Goal: Task Accomplishment & Management: Manage account settings

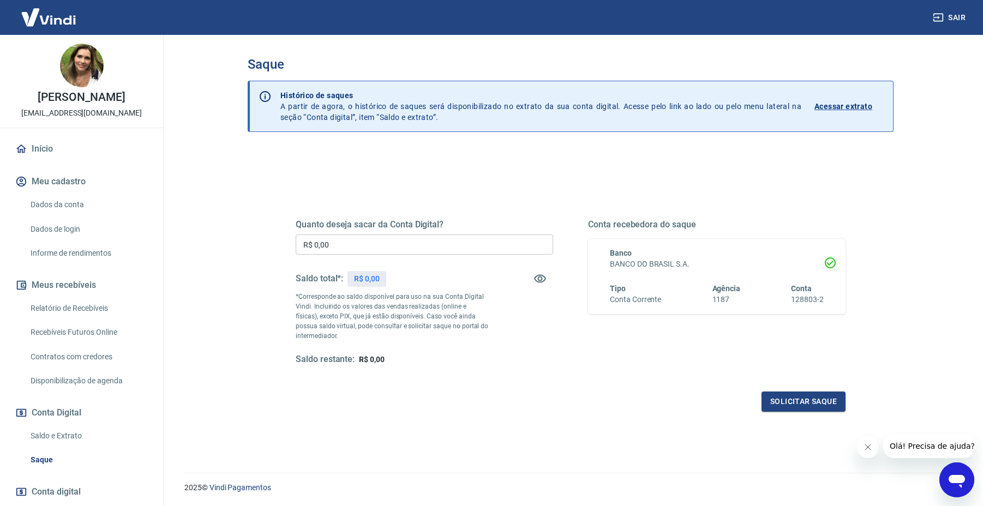
click at [537, 432] on div "Quanto deseja sacar da Conta Digital? R$ 0,00 ​ Saldo total*: R$ 0,00 *Correspo…" at bounding box center [571, 344] width 646 height 390
click at [492, 377] on div "Quanto deseja sacar da Conta Digital? R$ 0,00 ​ Saldo total*: R$ 0,00 *Correspo…" at bounding box center [571, 302] width 550 height 219
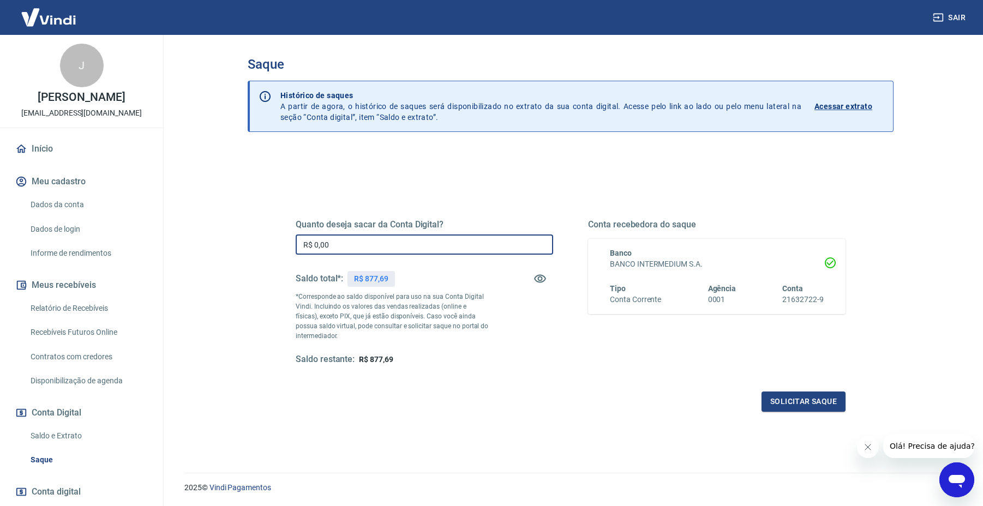
click at [326, 249] on input "R$ 0,00" at bounding box center [424, 245] width 257 height 20
drag, startPoint x: 345, startPoint y: 248, endPoint x: 187, endPoint y: 227, distance: 159.0
click at [187, 227] on main "Saque Histórico de saques A partir de agora, o histórico de saques será disponi…" at bounding box center [570, 270] width 825 height 471
type input "R$ 877,69"
click at [772, 396] on button "Solicitar saque" at bounding box center [804, 402] width 84 height 20
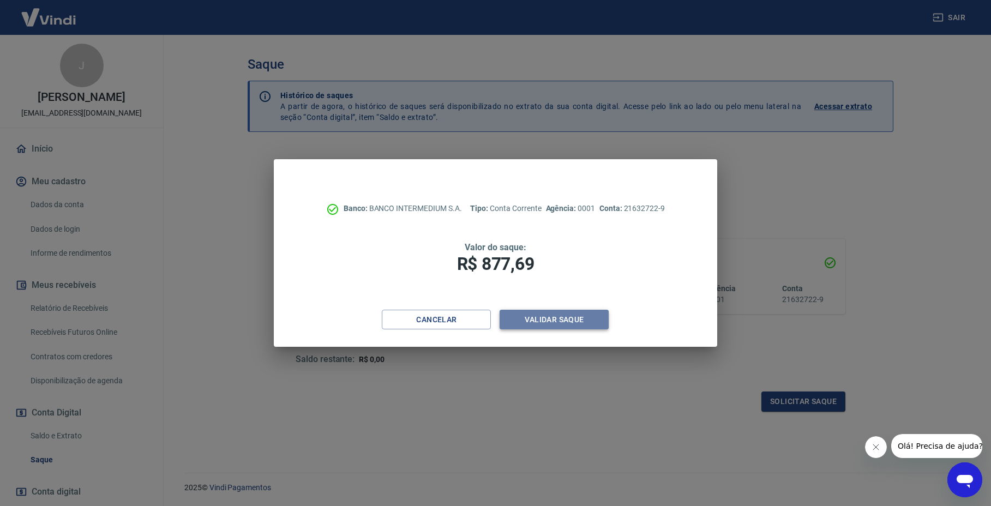
click at [561, 319] on button "Validar saque" at bounding box center [554, 320] width 109 height 20
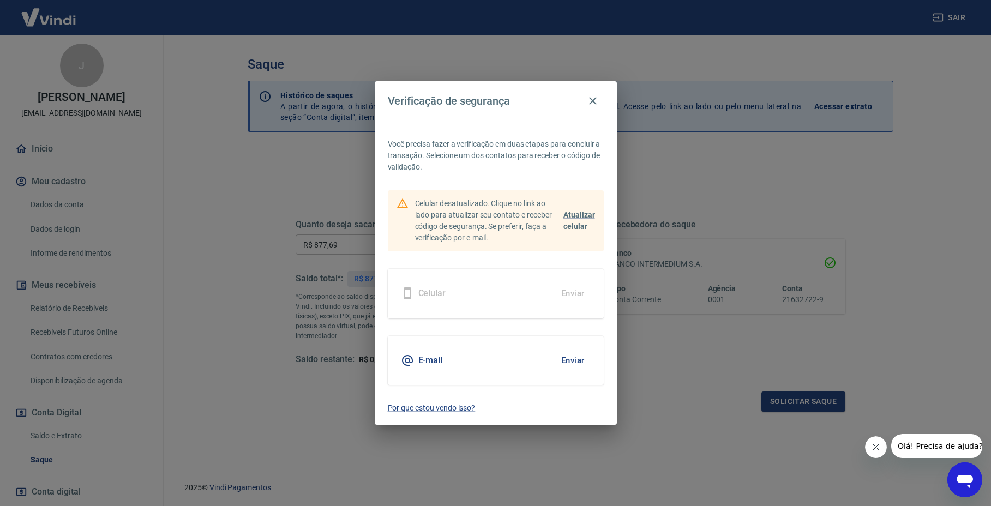
click at [570, 359] on button "Enviar" at bounding box center [572, 360] width 35 height 23
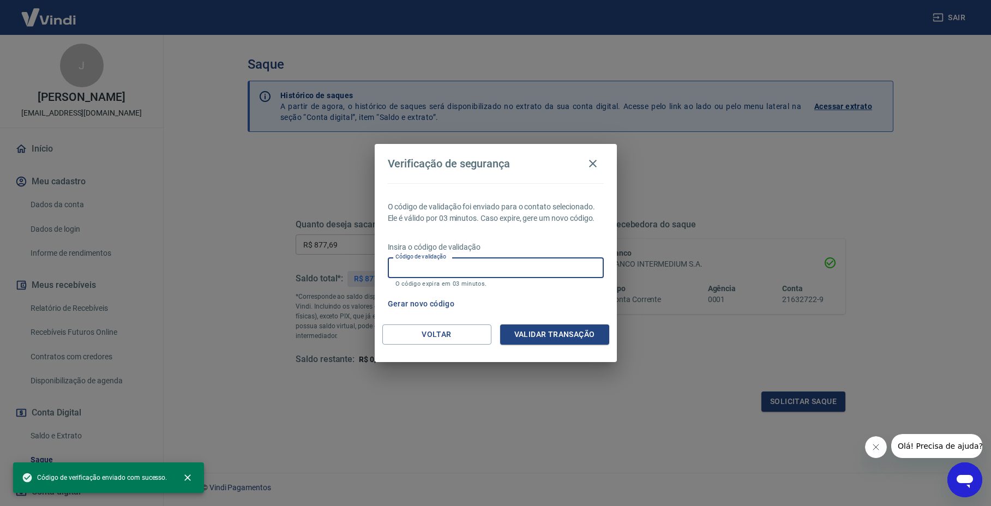
click at [507, 264] on input "Código de validação" at bounding box center [496, 267] width 216 height 20
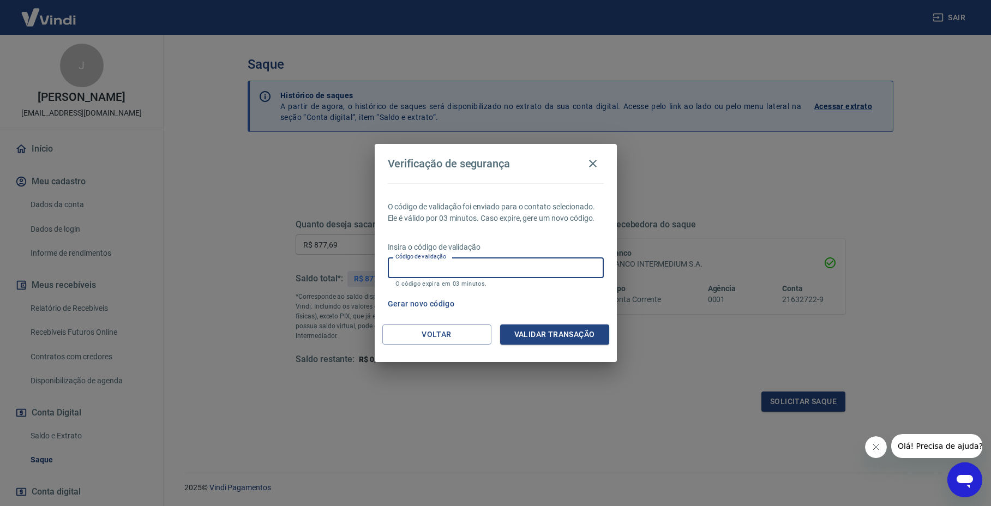
paste input "420670"
type input "420670"
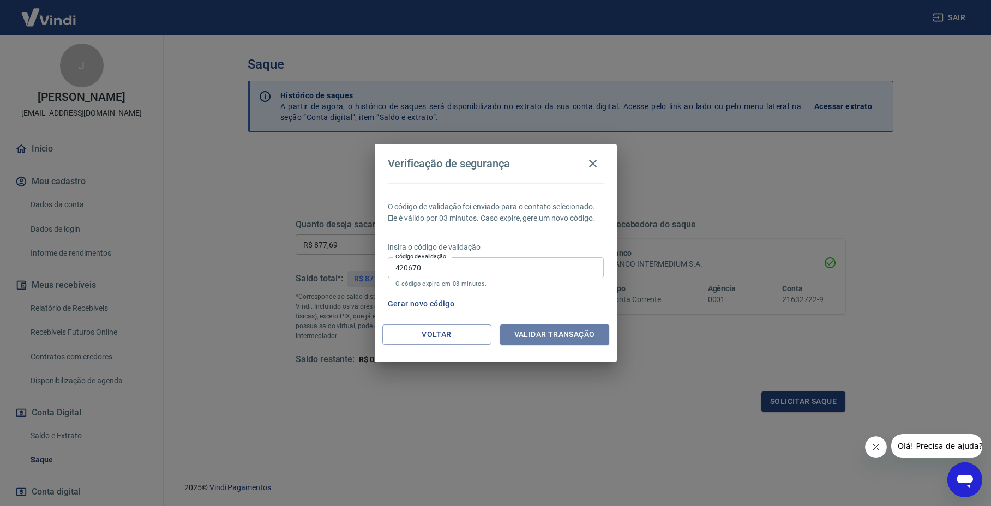
drag, startPoint x: 544, startPoint y: 336, endPoint x: 552, endPoint y: 332, distance: 8.3
click at [544, 336] on button "Validar transação" at bounding box center [554, 335] width 109 height 20
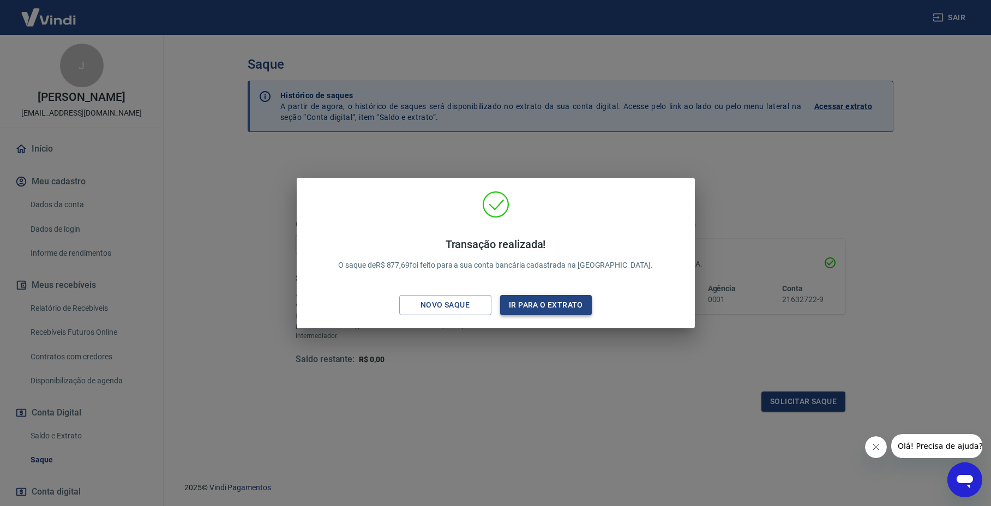
click at [534, 301] on button "Ir para o extrato" at bounding box center [546, 305] width 92 height 20
